Goal: Check status: Check status

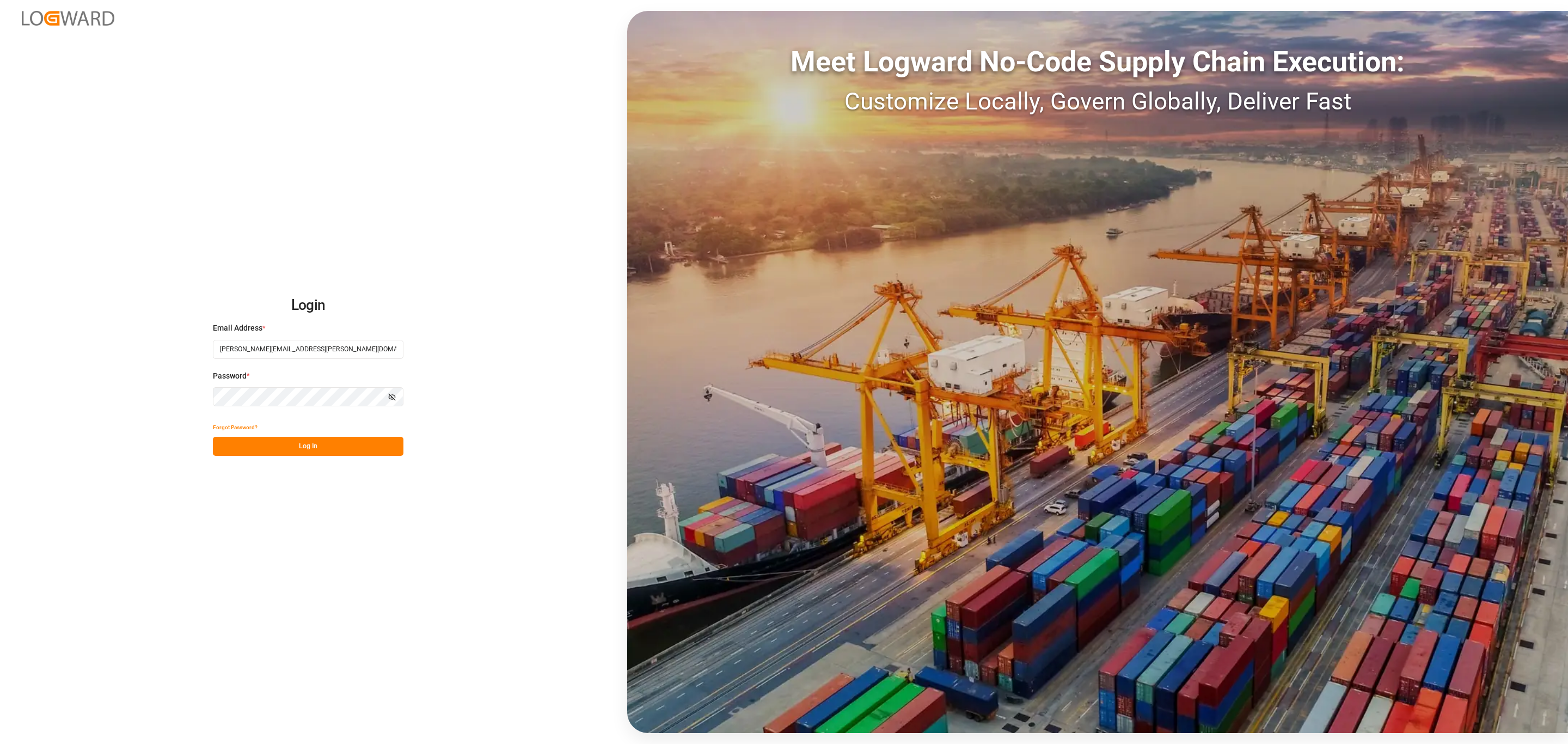
click at [287, 448] on button "Log In" at bounding box center [308, 446] width 191 height 19
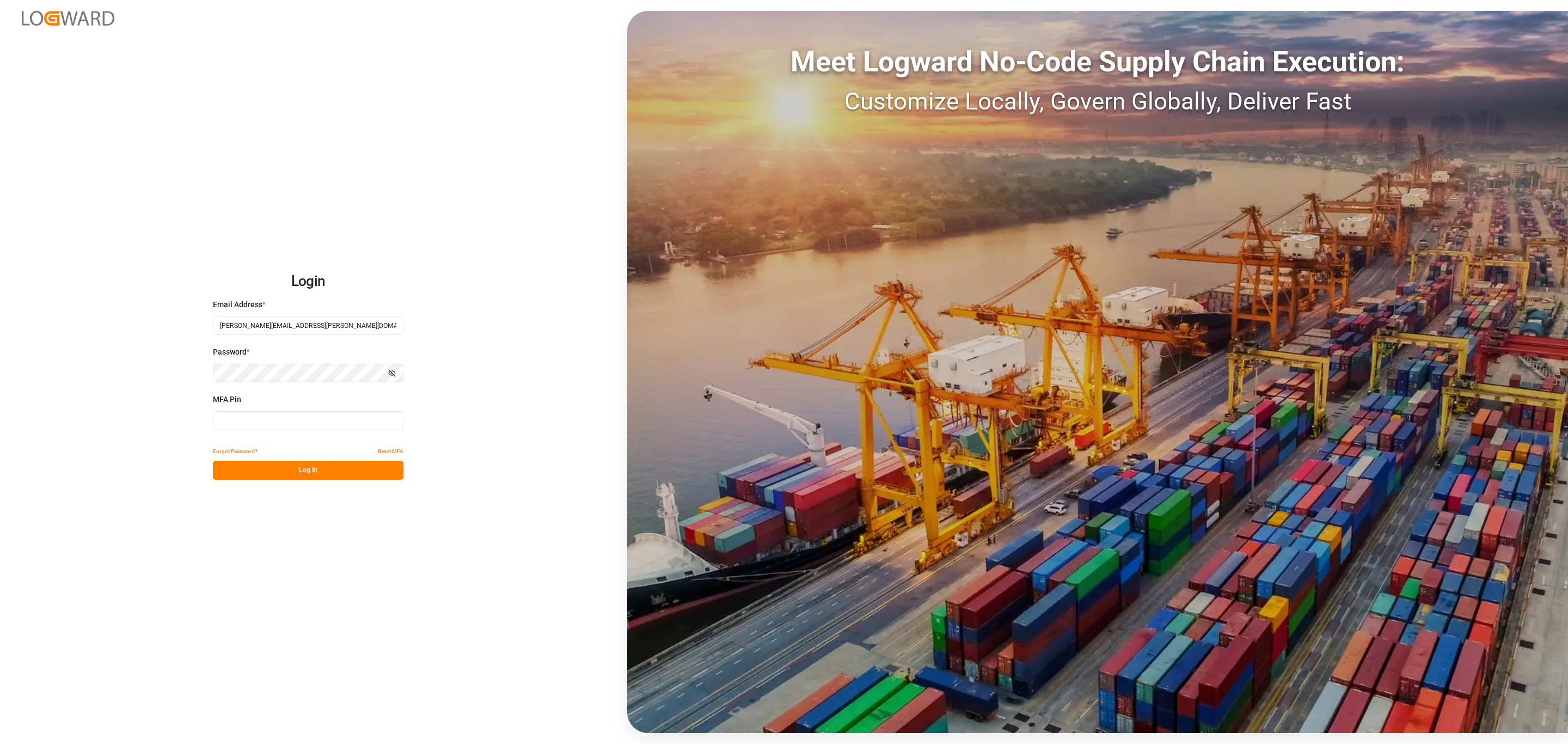
click at [285, 420] on input at bounding box center [308, 420] width 191 height 19
type input "108115"
click at [254, 474] on button "Log In" at bounding box center [308, 470] width 191 height 19
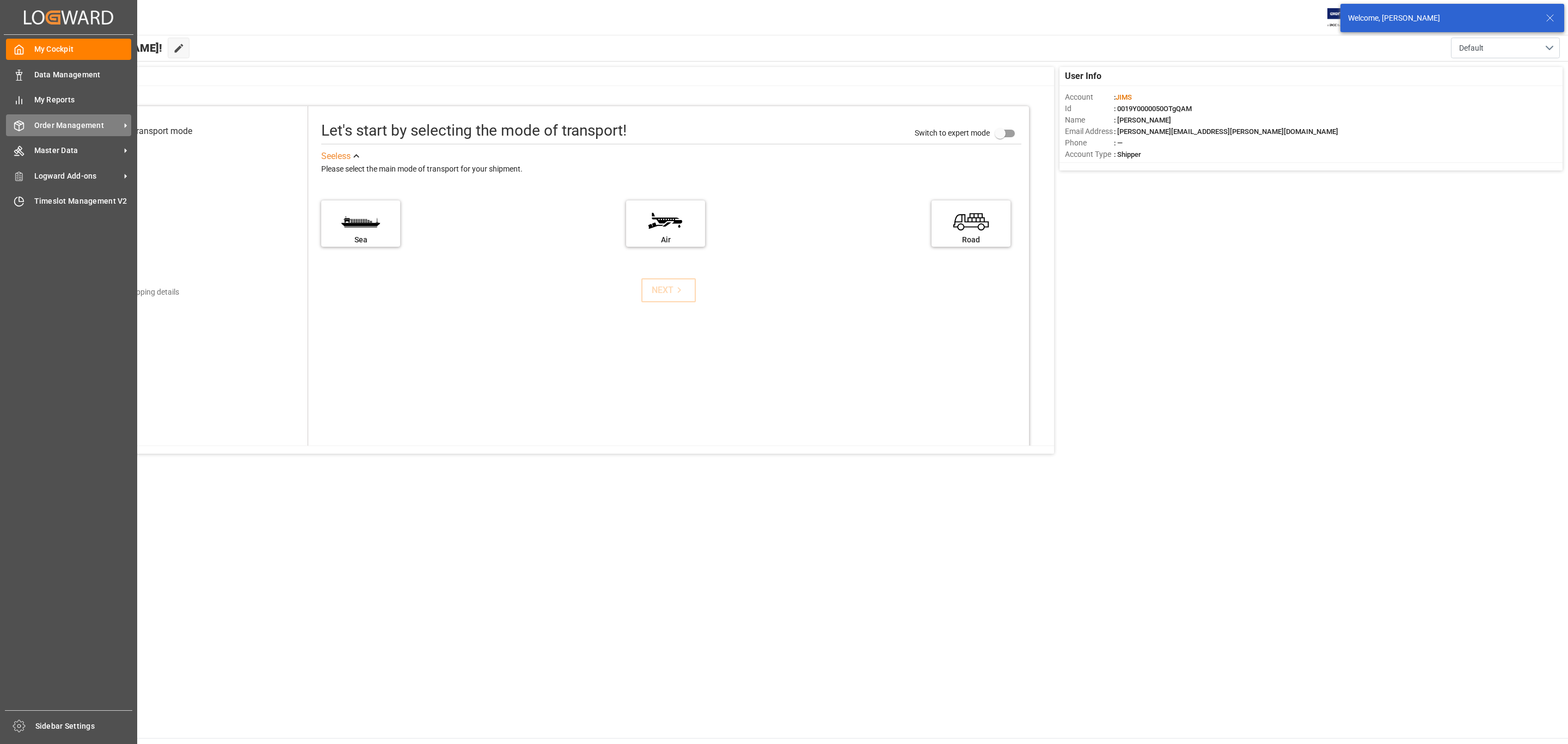
click at [74, 129] on span "Order Management" at bounding box center [78, 125] width 86 height 12
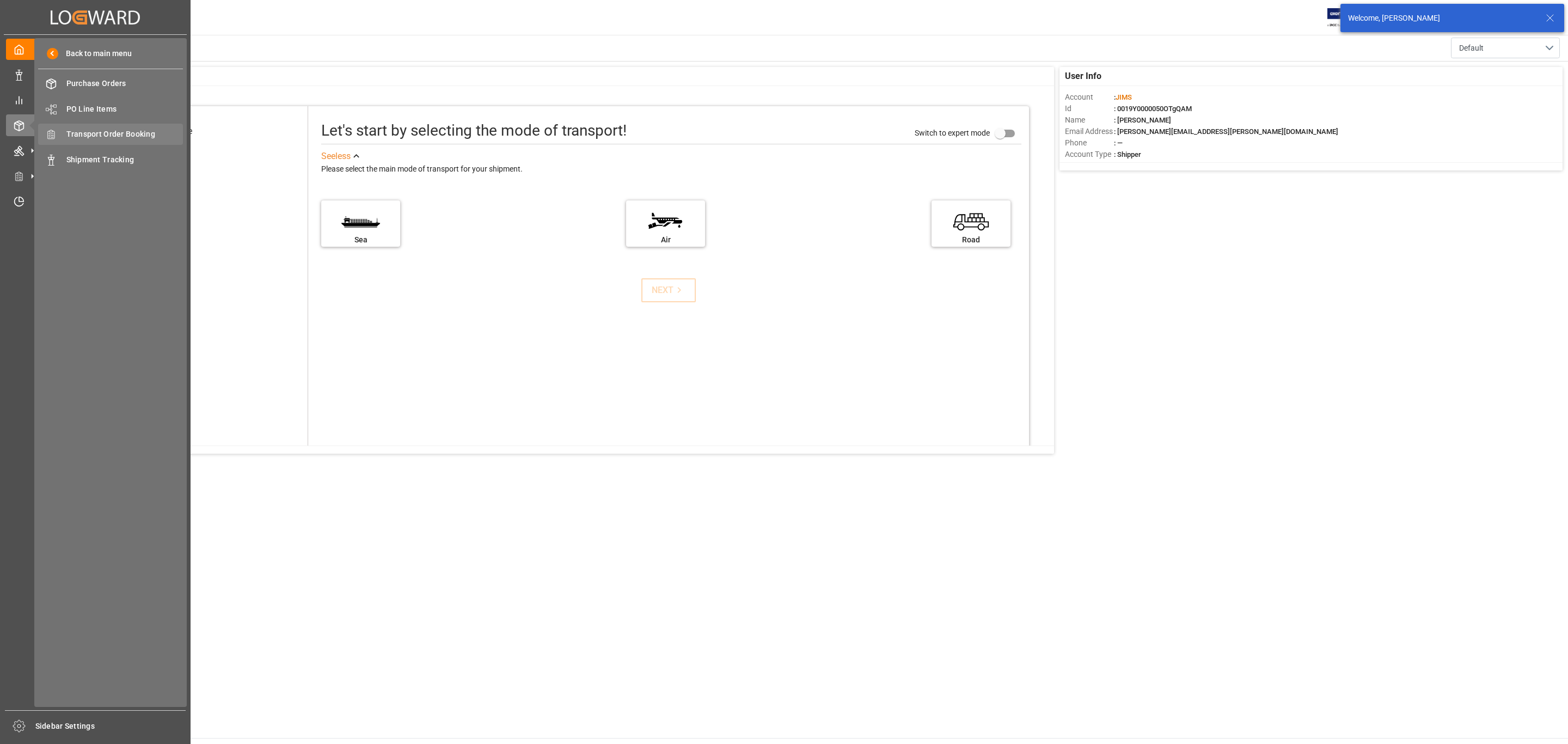
click at [119, 131] on span "Transport Order Booking" at bounding box center [124, 134] width 117 height 12
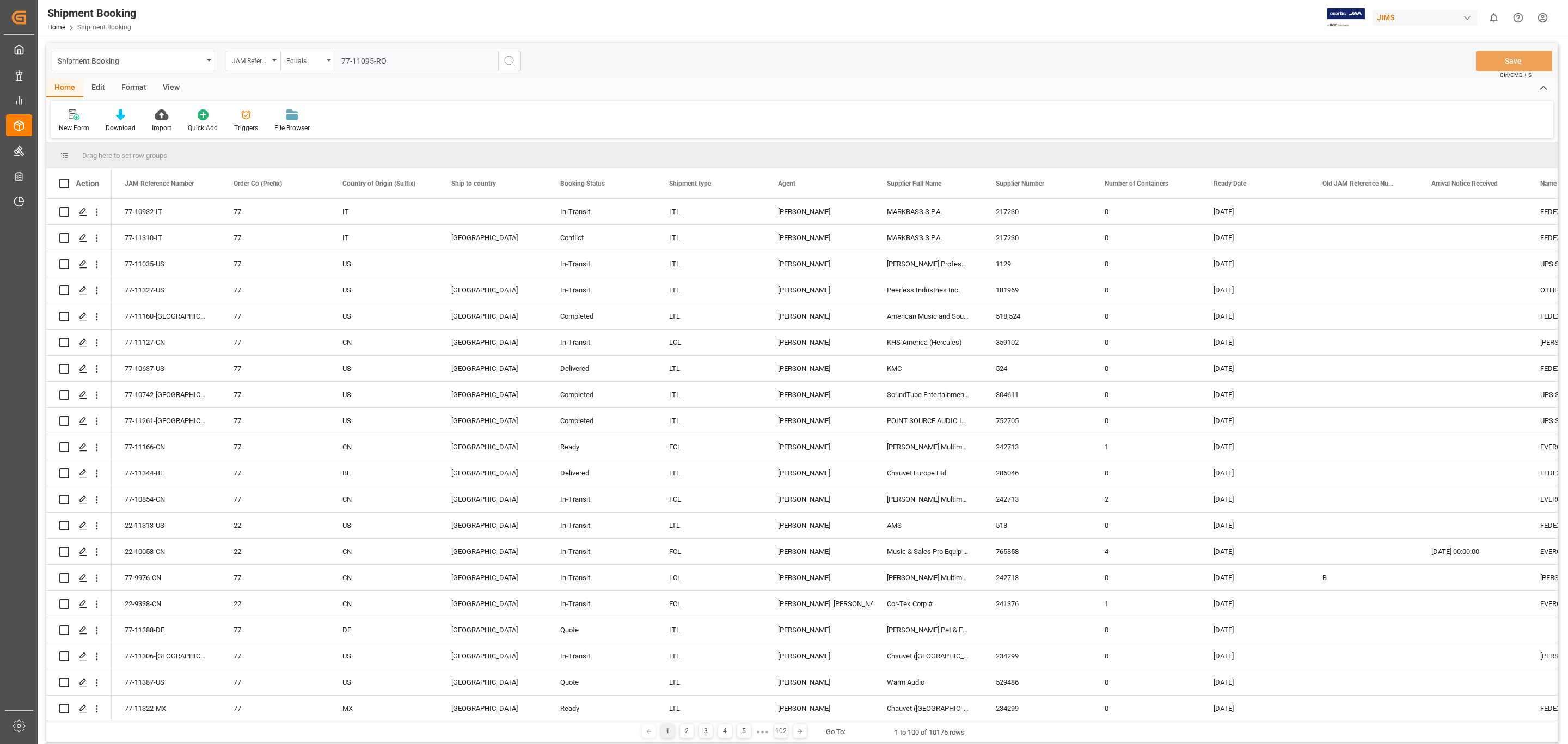
type input "77-11095-RO"
click at [506, 62] on icon "search button" at bounding box center [509, 61] width 13 height 13
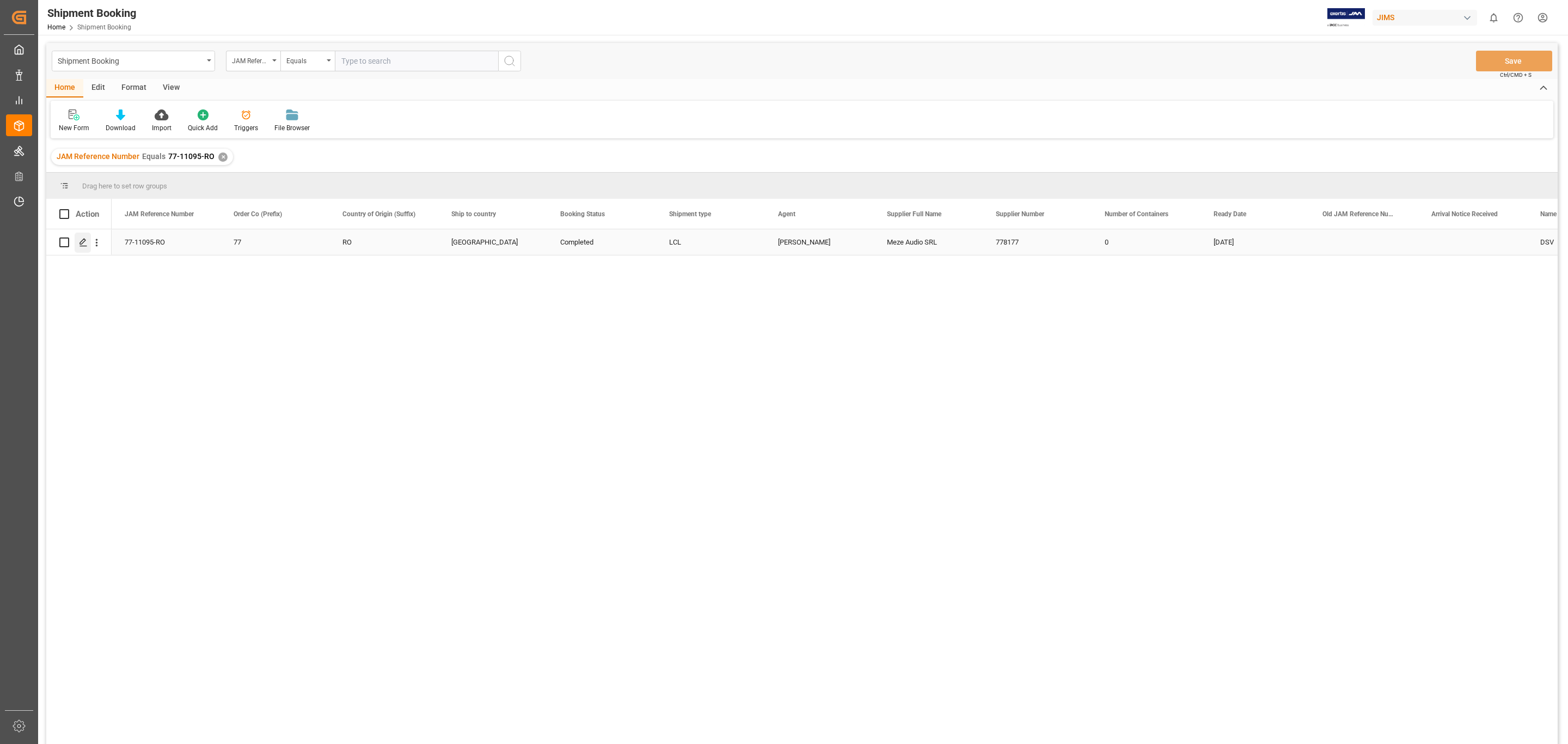
click at [78, 234] on div "Press SPACE to select this row." at bounding box center [82, 243] width 16 height 20
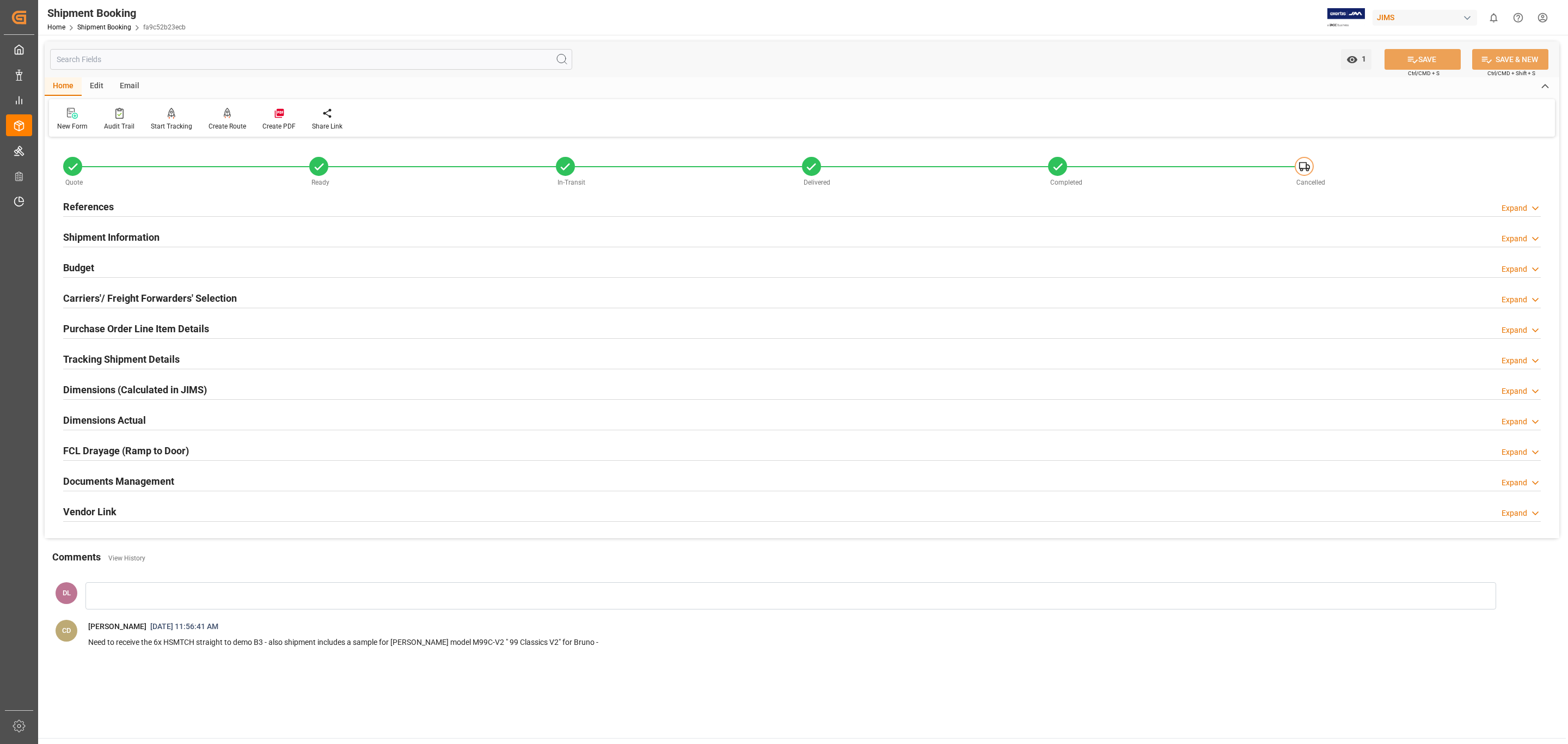
click at [259, 485] on div "Documents Management Expand" at bounding box center [801, 480] width 1477 height 21
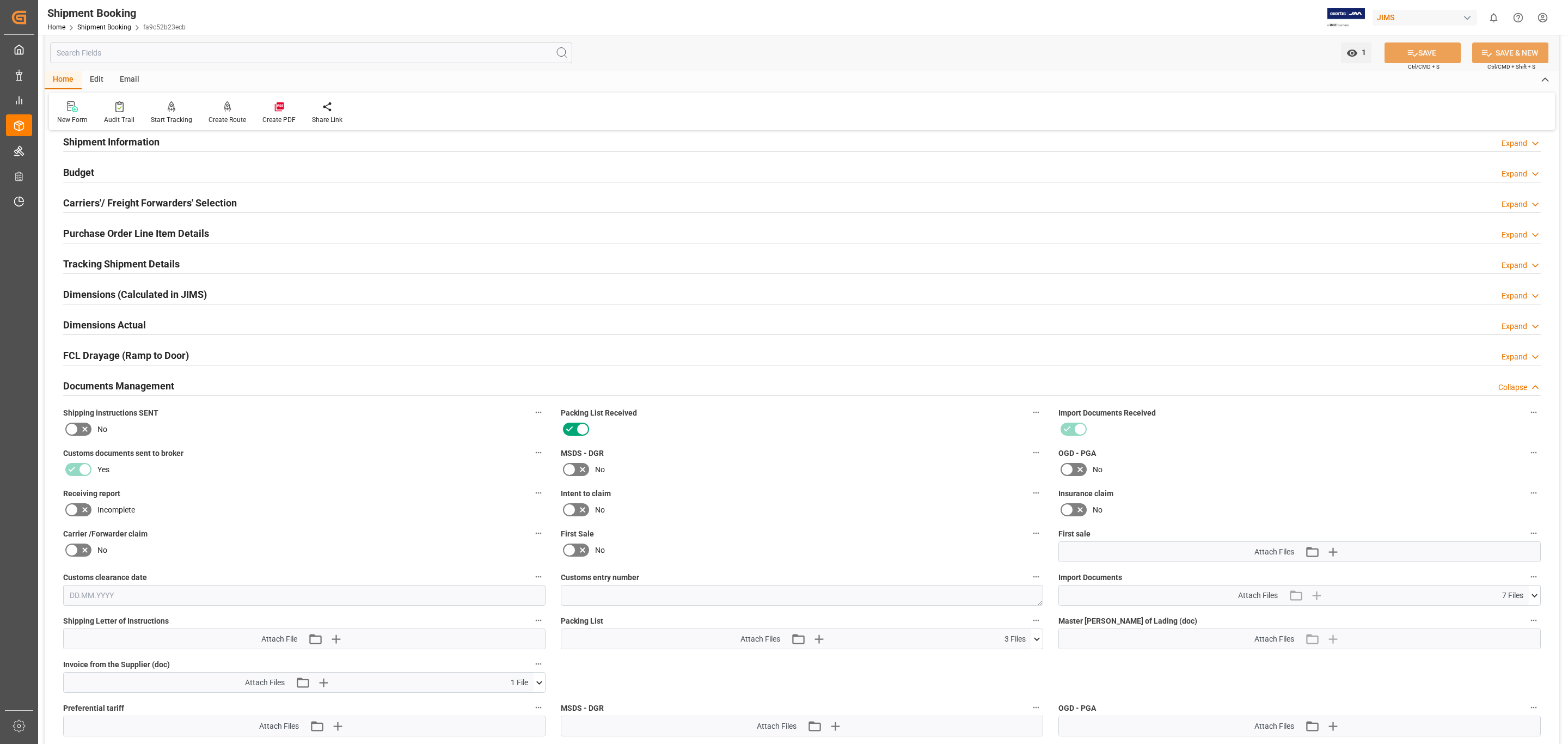
scroll to position [245, 0]
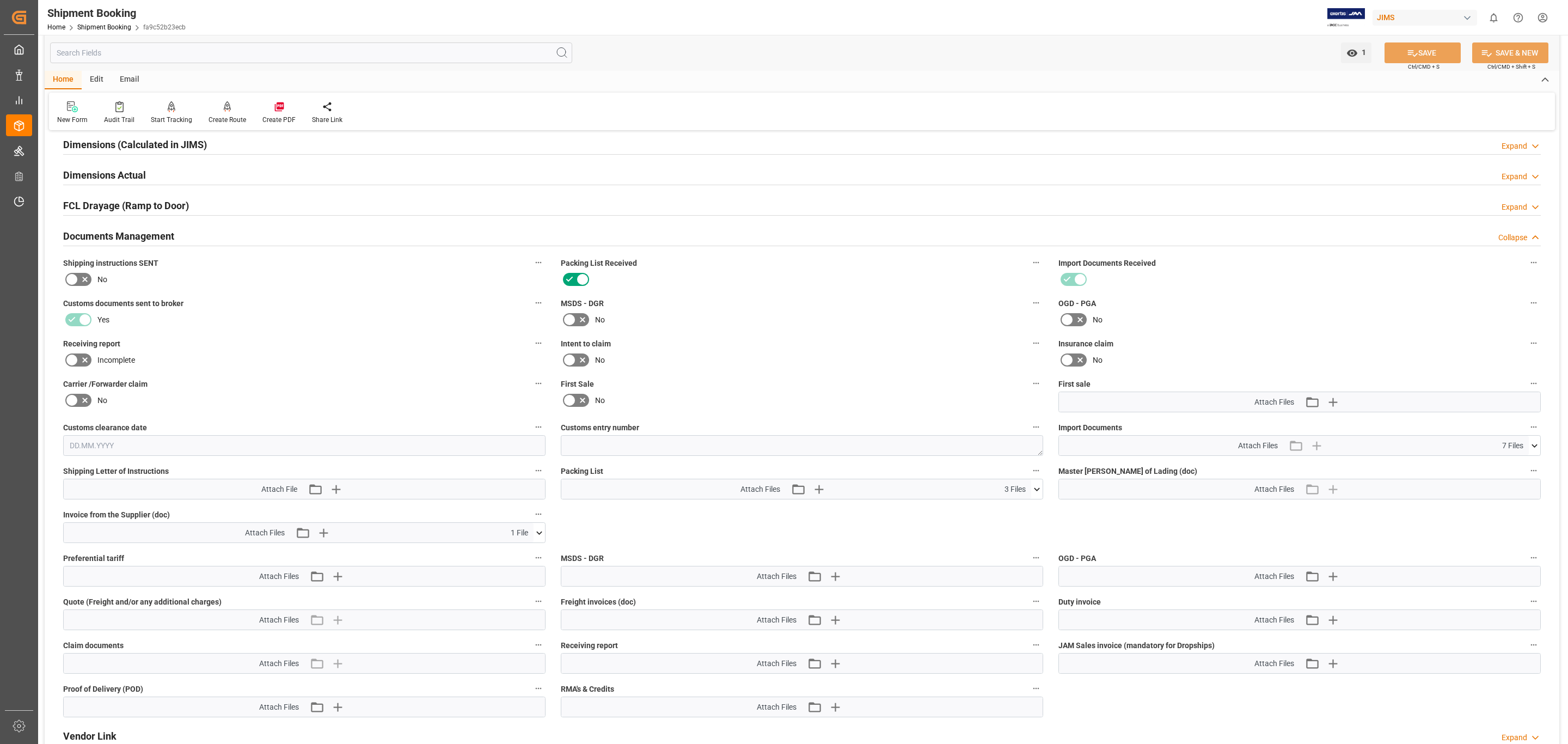
click at [535, 533] on icon at bounding box center [539, 533] width 12 height 12
click at [503, 553] on div "Invoice MZD05072.pdf" at bounding box center [304, 553] width 469 height 12
click at [507, 553] on icon at bounding box center [510, 553] width 12 height 12
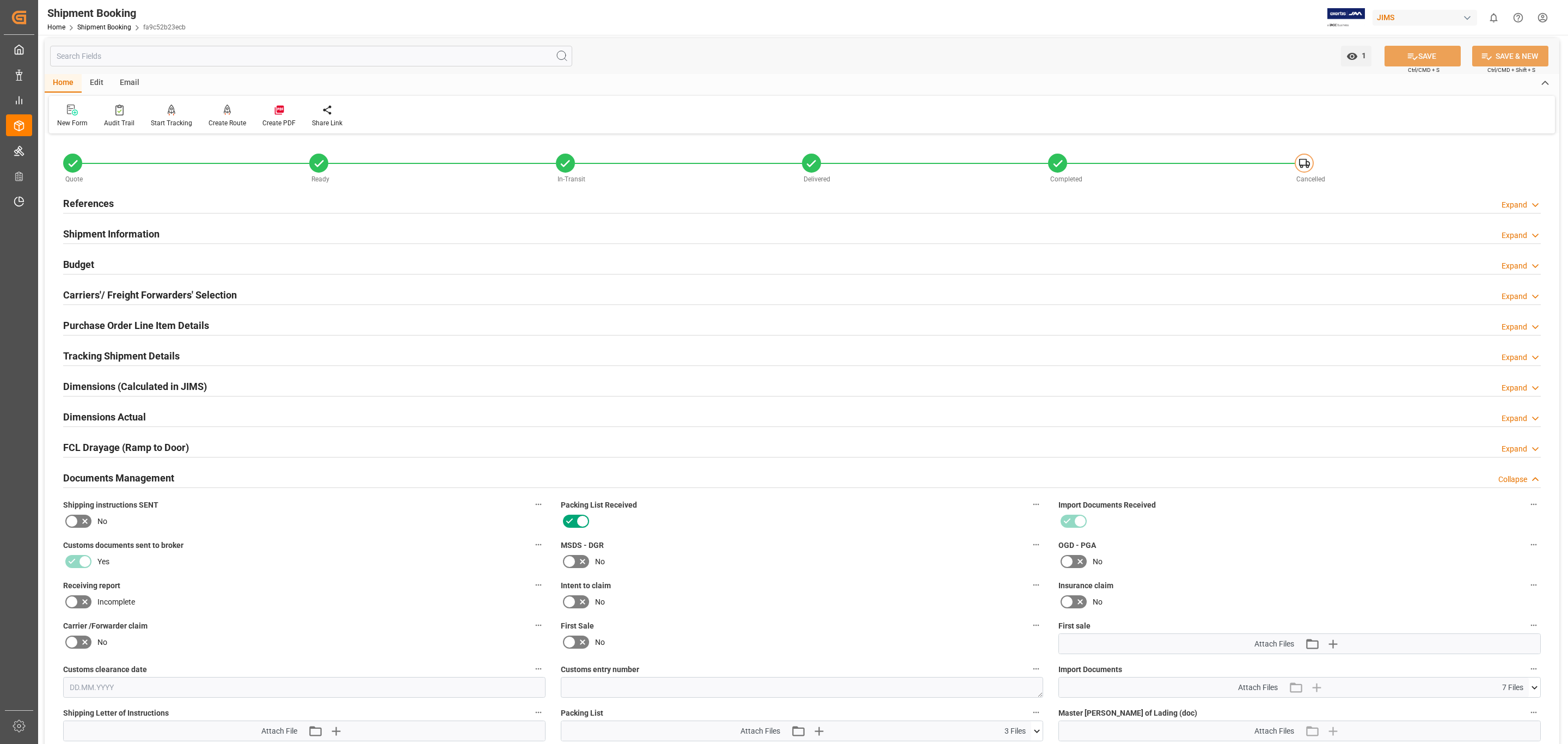
scroll to position [0, 0]
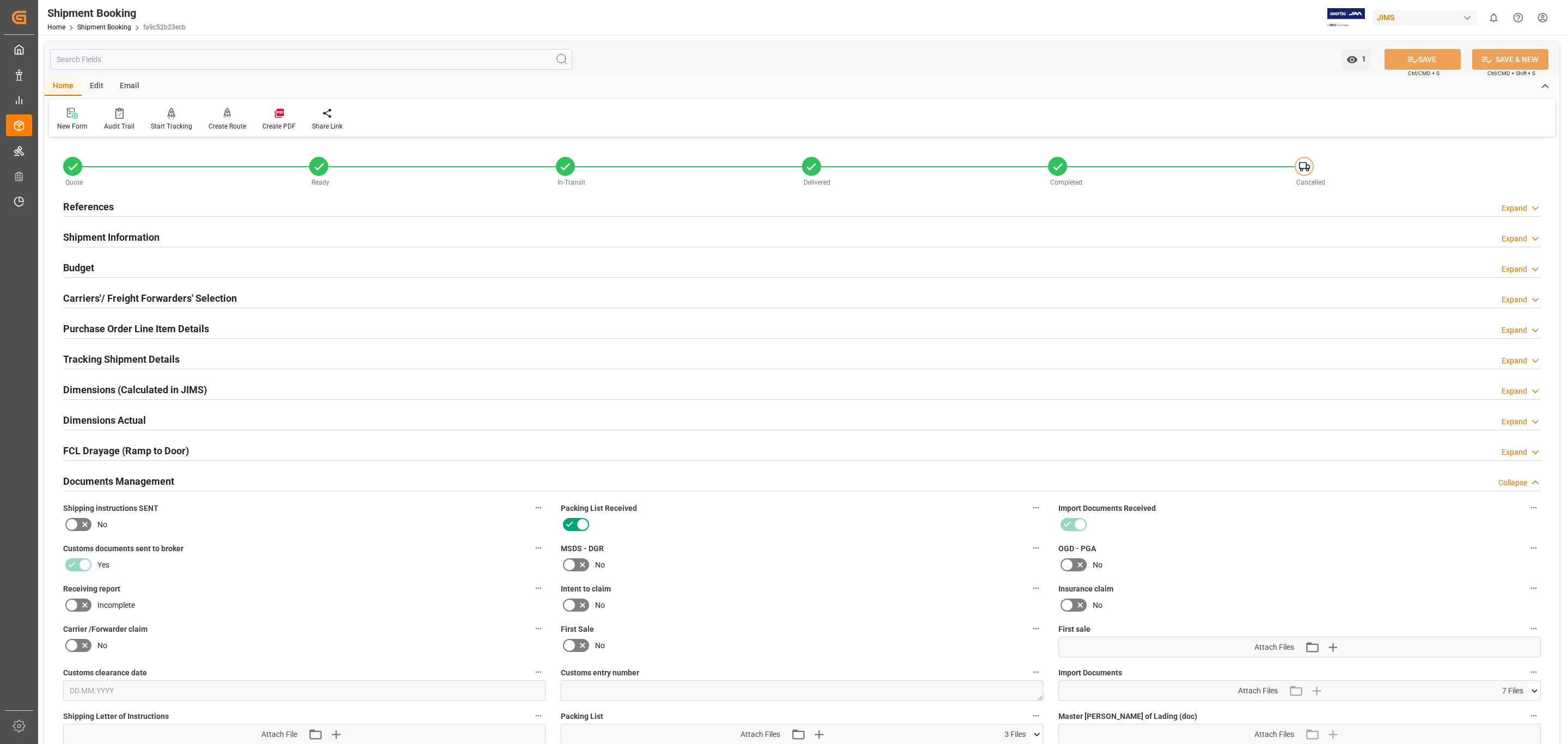
click at [234, 264] on div "Budget Expand" at bounding box center [801, 267] width 1477 height 21
